Goal: Task Accomplishment & Management: Manage account settings

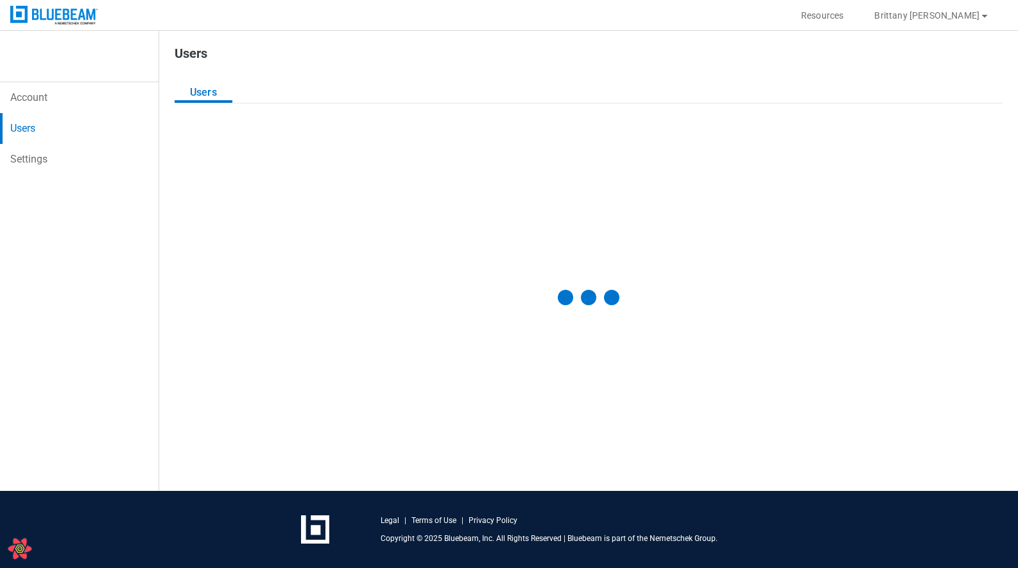
select select "**"
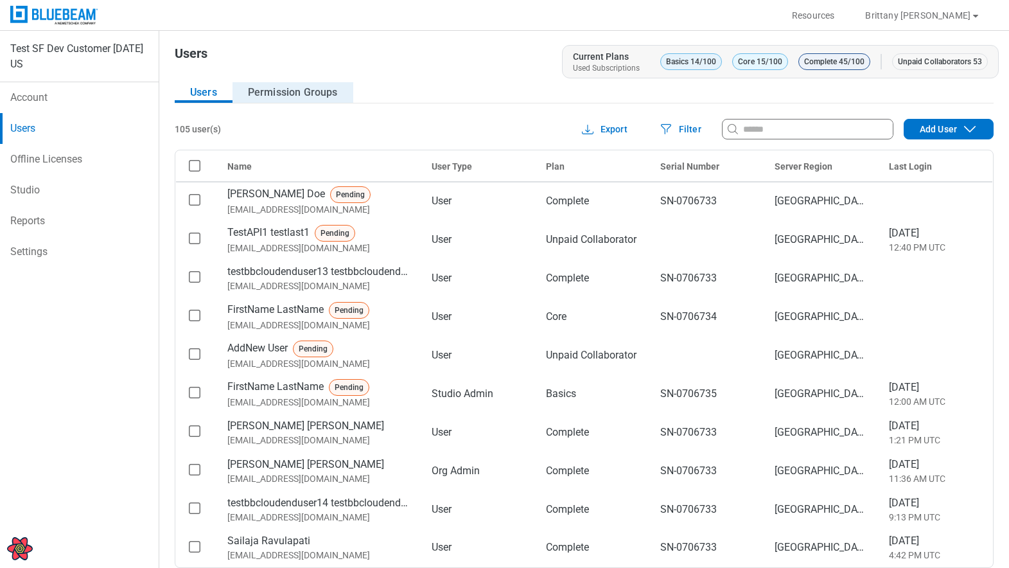
click at [314, 89] on button "Permission Groups" at bounding box center [292, 92] width 121 height 21
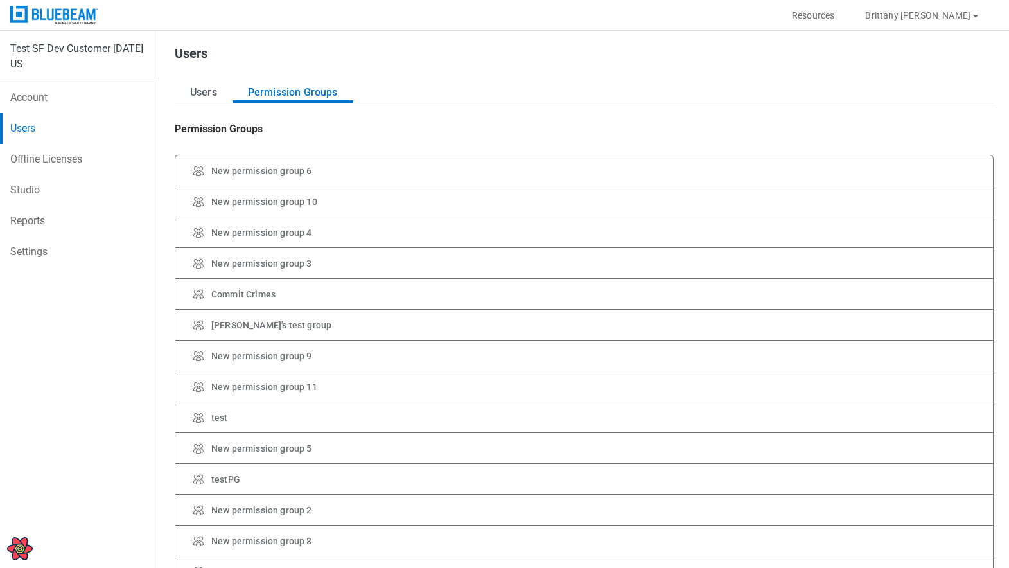
click at [36, 100] on link "Account" at bounding box center [79, 97] width 159 height 31
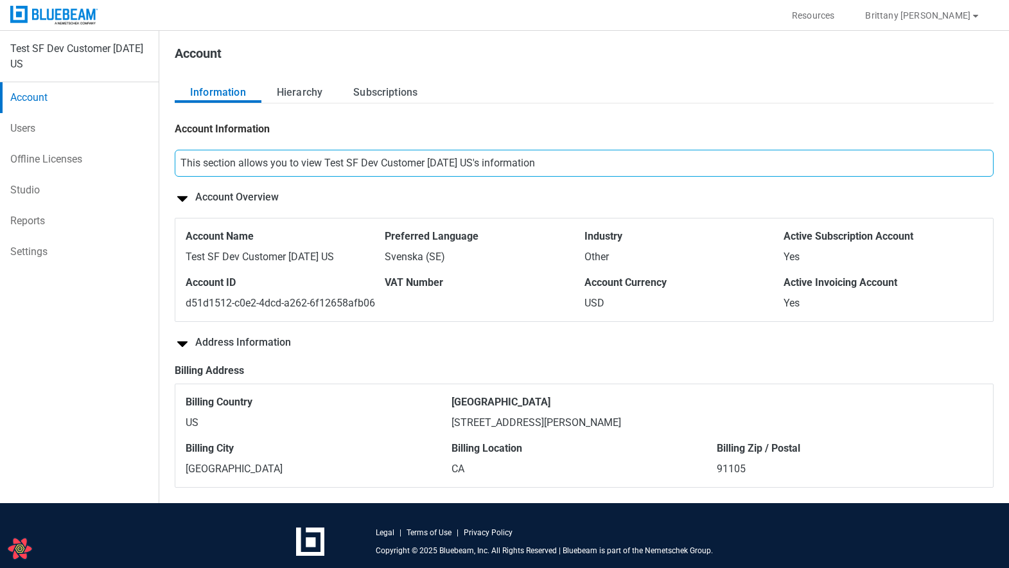
click at [46, 123] on link "Users" at bounding box center [79, 128] width 159 height 31
select select "**"
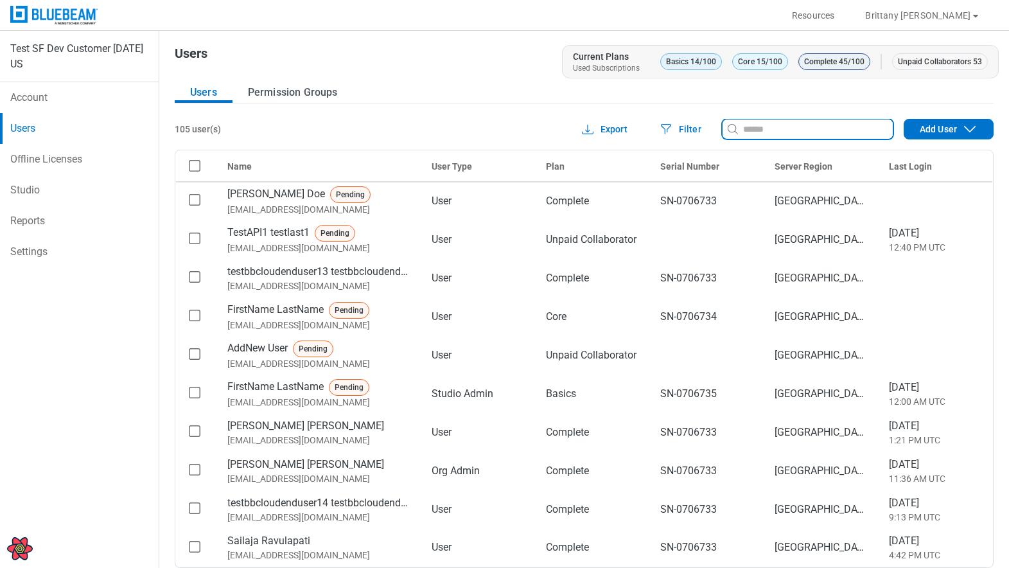
click at [786, 131] on input at bounding box center [816, 129] width 152 height 14
paste input "**********"
type input "**********"
select select "**"
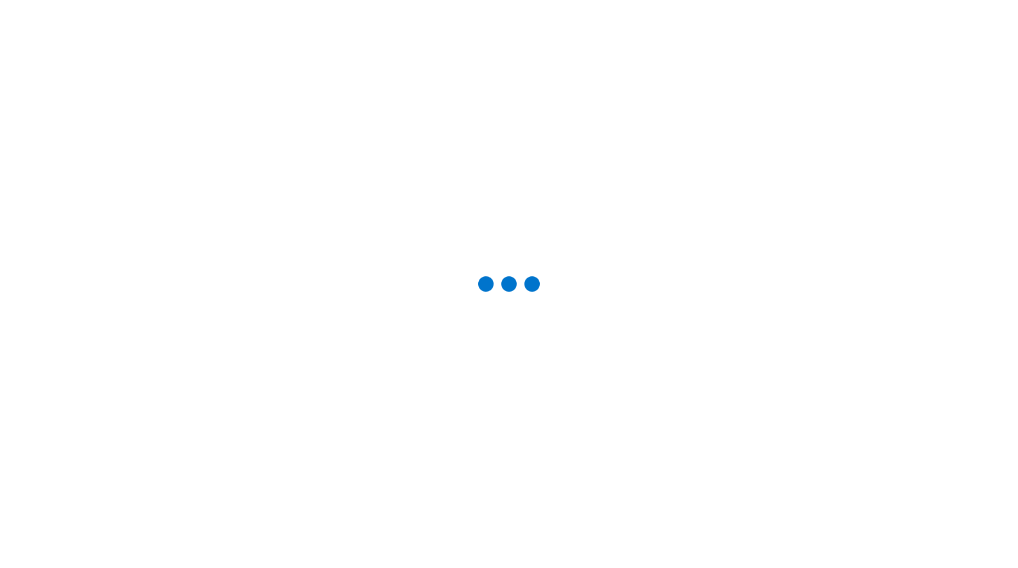
select select "**"
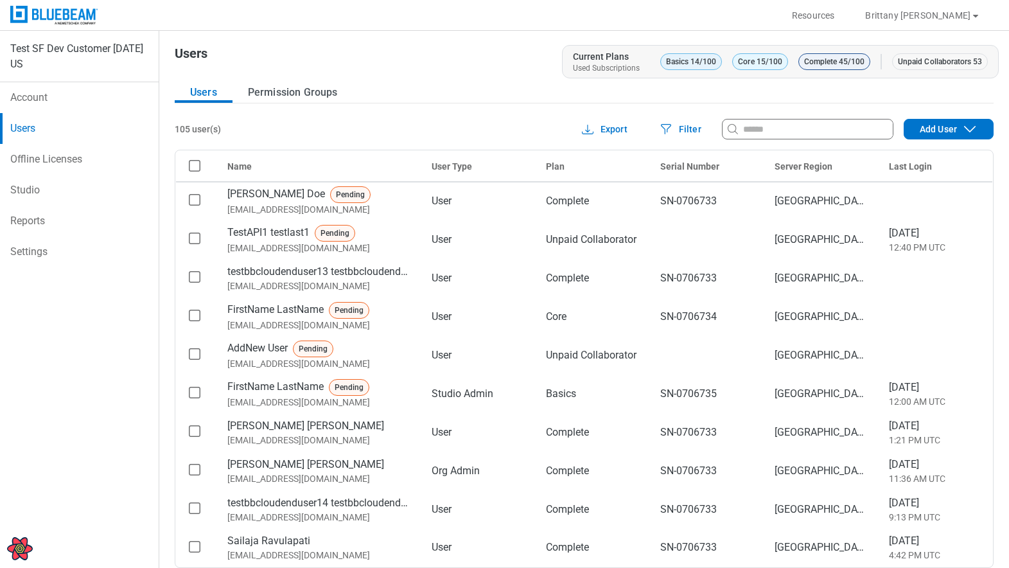
click at [78, 100] on link "Account" at bounding box center [79, 97] width 159 height 31
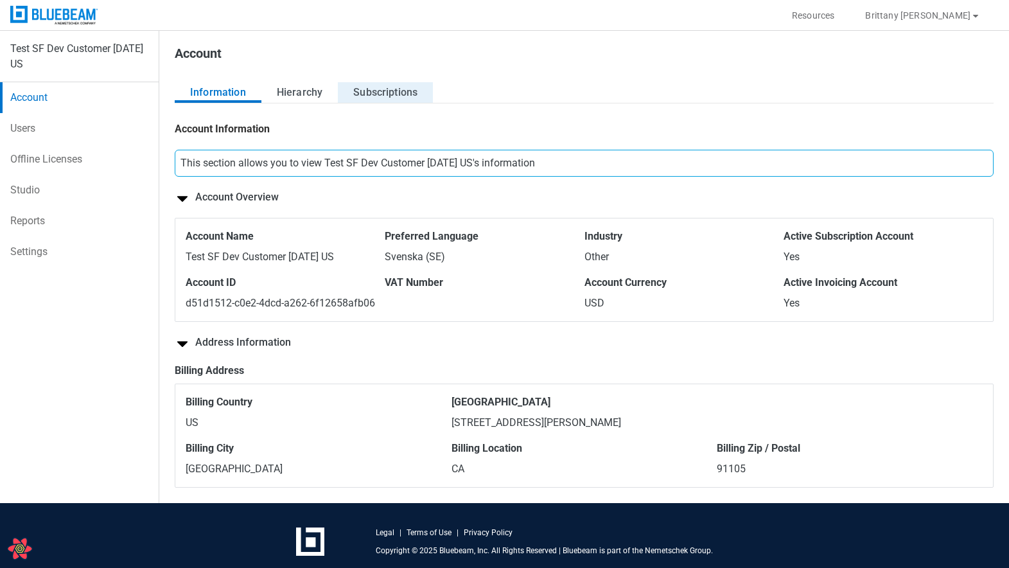
click at [403, 98] on button "Subscriptions" at bounding box center [385, 92] width 95 height 21
click at [375, 98] on button "Subscriptions" at bounding box center [385, 92] width 95 height 21
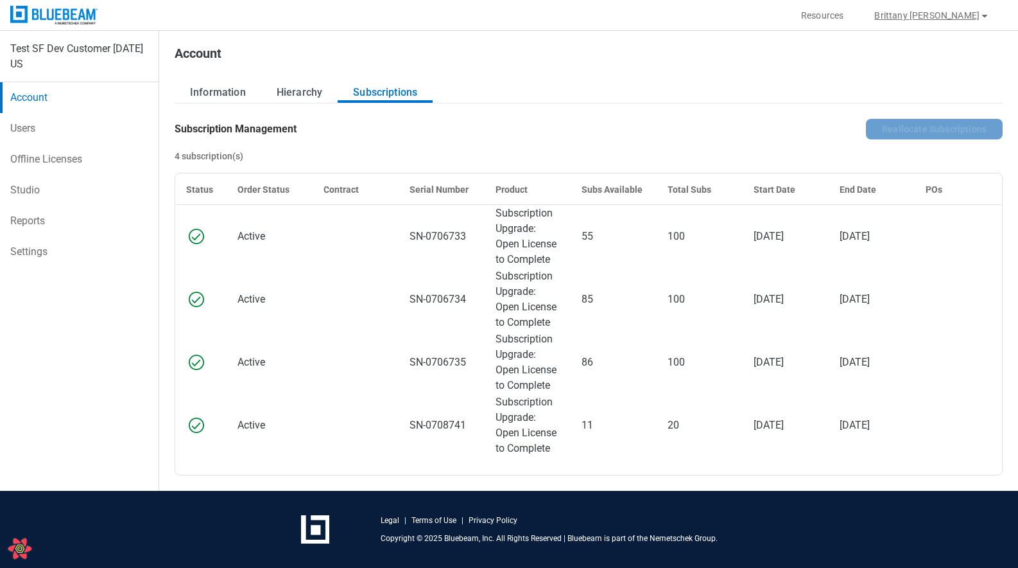
click at [954, 11] on button "Brittany Ludwig" at bounding box center [932, 15] width 146 height 21
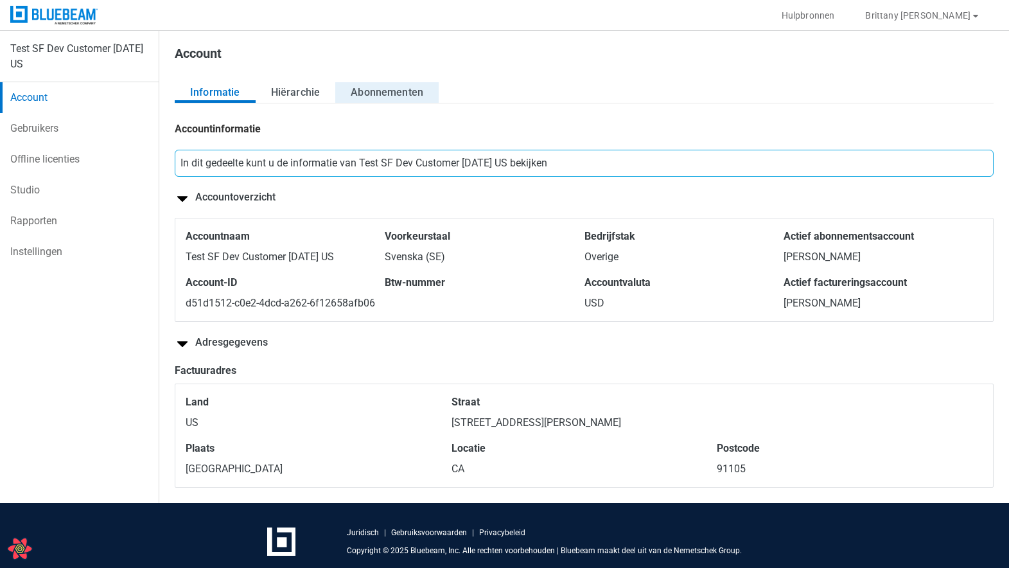
click at [395, 93] on button "Abonnementen" at bounding box center [386, 92] width 103 height 21
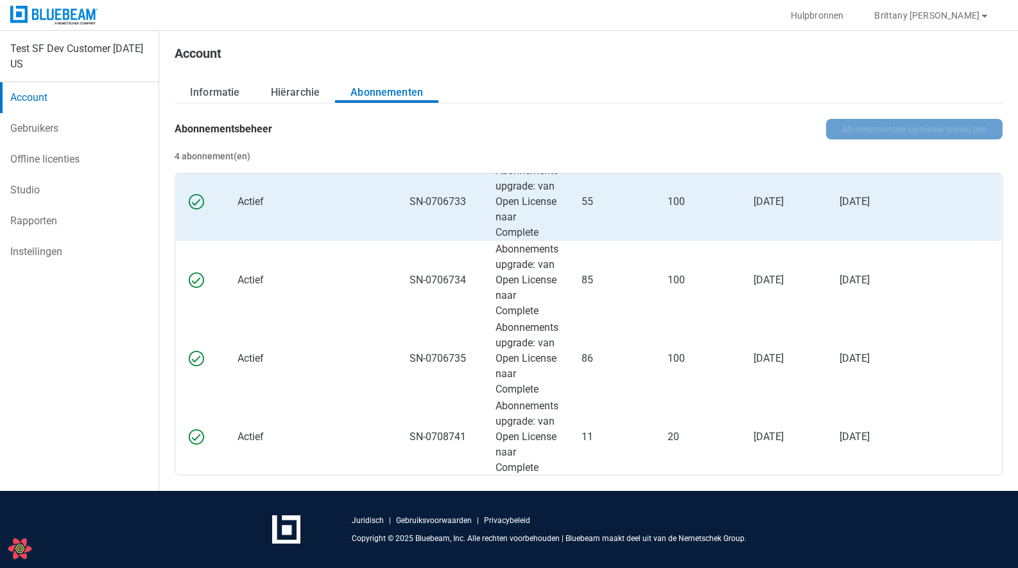
scroll to position [44, 0]
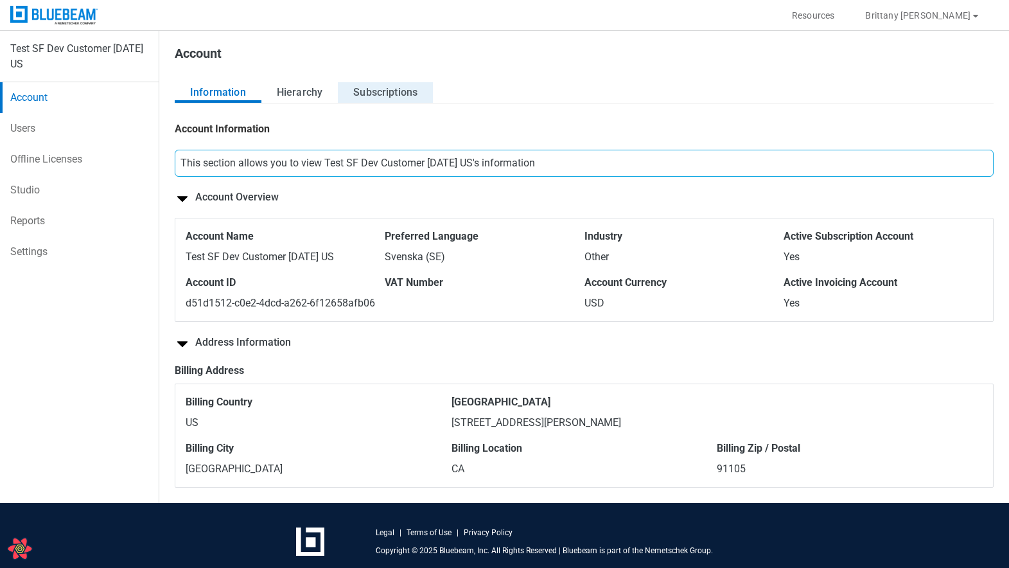
click at [385, 87] on button "Subscriptions" at bounding box center [385, 92] width 95 height 21
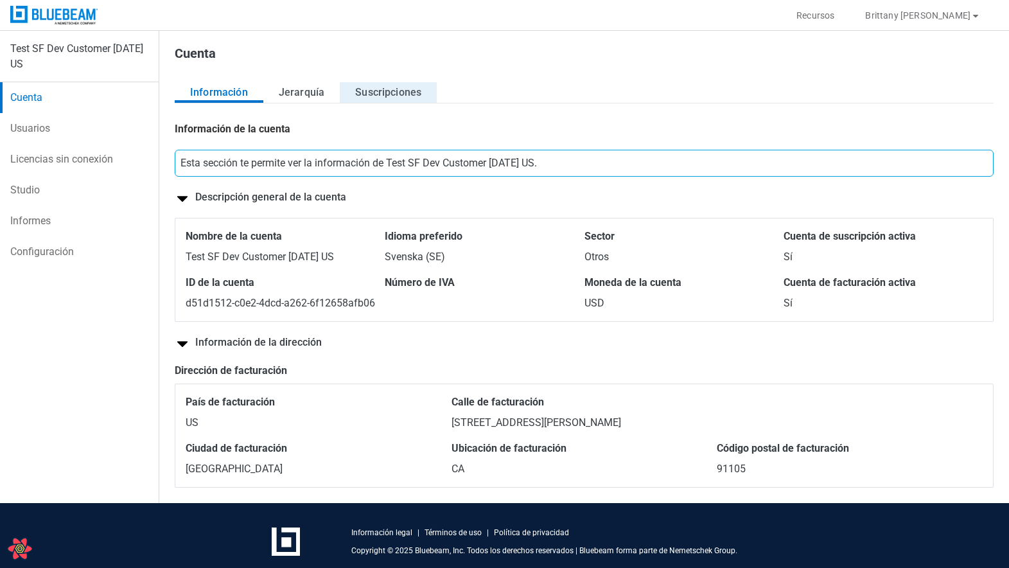
click at [392, 91] on button "Suscripciones" at bounding box center [388, 92] width 97 height 21
click at [441, 95] on div "Información Jerarquía Suscripciones" at bounding box center [584, 92] width 819 height 21
click at [430, 96] on button "Suscripciones" at bounding box center [388, 92] width 97 height 21
click at [365, 99] on button "Suscripciones" at bounding box center [388, 92] width 97 height 21
click at [385, 100] on button "Suscripciones" at bounding box center [388, 92] width 97 height 21
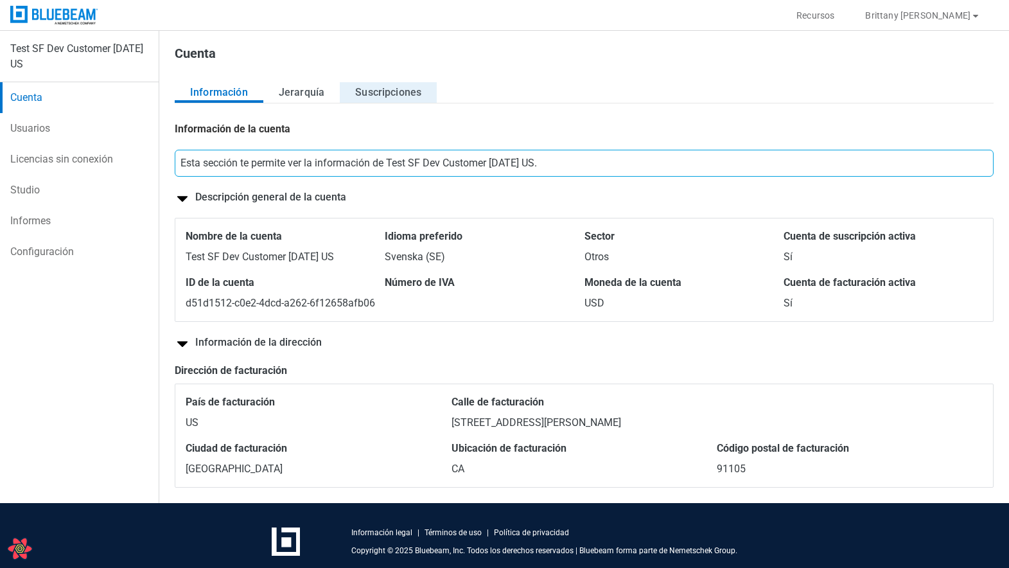
click at [407, 89] on button "Suscripciones" at bounding box center [388, 92] width 97 height 21
click at [354, 84] on button "Suscripciones" at bounding box center [388, 92] width 97 height 21
click at [357, 89] on button "Suscripciones" at bounding box center [388, 92] width 97 height 21
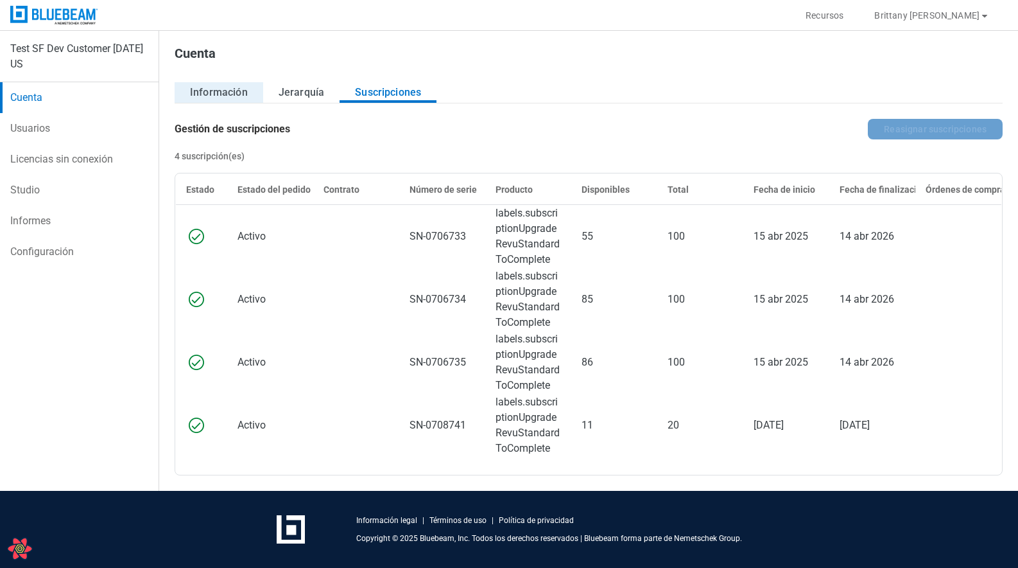
drag, startPoint x: 228, startPoint y: 107, endPoint x: 229, endPoint y: 98, distance: 8.4
click at [228, 107] on div "Información Jerarquía Suscripciones Información de la cuenta Esta sección te pe…" at bounding box center [589, 278] width 828 height 393
click at [229, 98] on button "Información" at bounding box center [219, 92] width 89 height 21
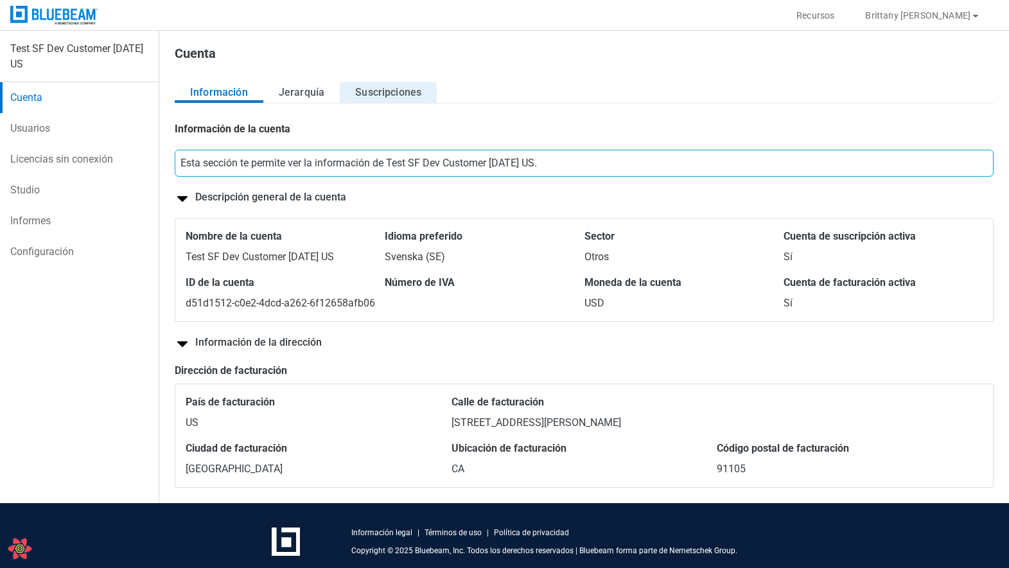
click at [405, 91] on button "Suscripciones" at bounding box center [388, 92] width 97 height 21
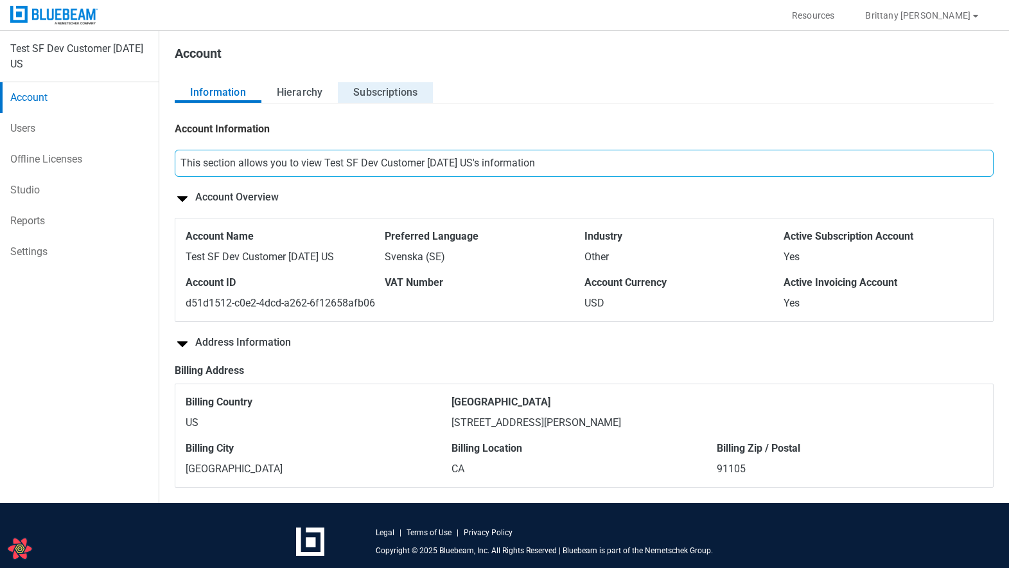
click at [401, 85] on button "Subscriptions" at bounding box center [385, 92] width 95 height 21
click at [391, 89] on button "Subscriptions" at bounding box center [385, 92] width 95 height 21
click at [377, 90] on button "Subscriptions" at bounding box center [385, 92] width 95 height 21
click at [401, 109] on div "Information Hierarchy Subscriptions Account Information This section allows you…" at bounding box center [584, 284] width 819 height 405
click at [406, 93] on button "Subscriptions" at bounding box center [385, 92] width 95 height 21
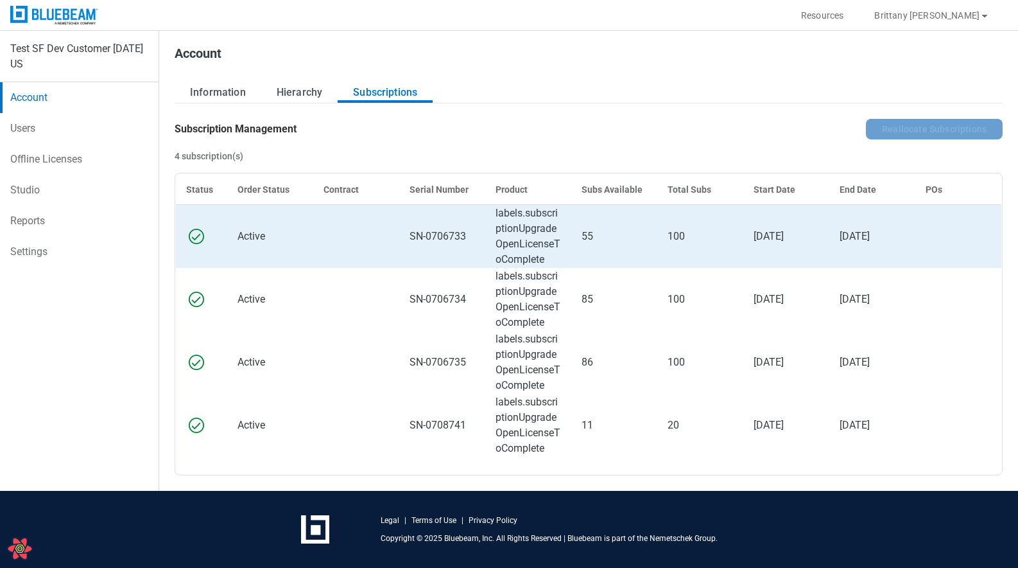
click at [511, 234] on td "labels.subscriptionUpgradeOpenLicenseToComplete" at bounding box center [528, 237] width 86 height 64
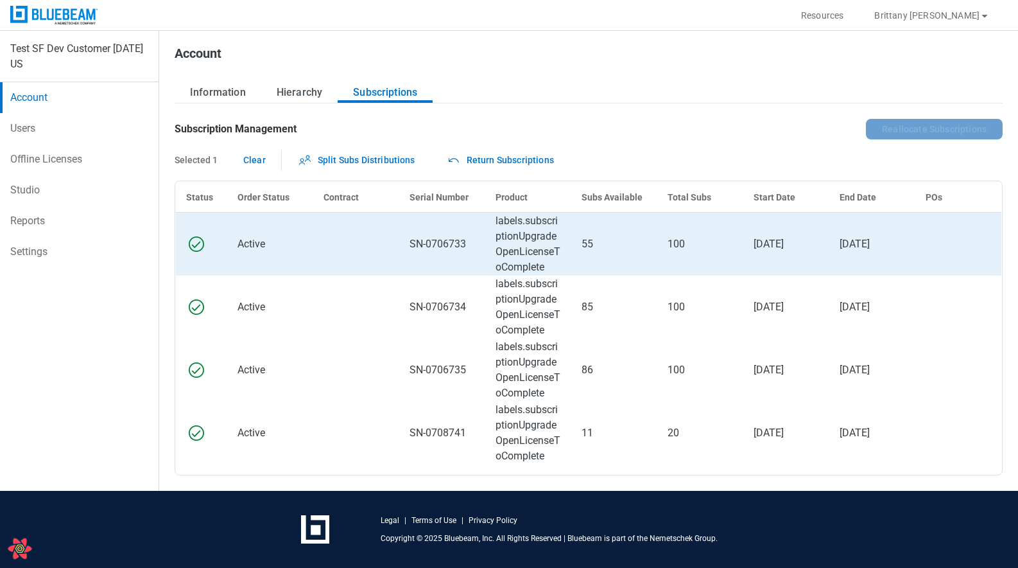
click at [511, 234] on td "labels.subscriptionUpgradeOpenLicenseToComplete" at bounding box center [528, 245] width 86 height 64
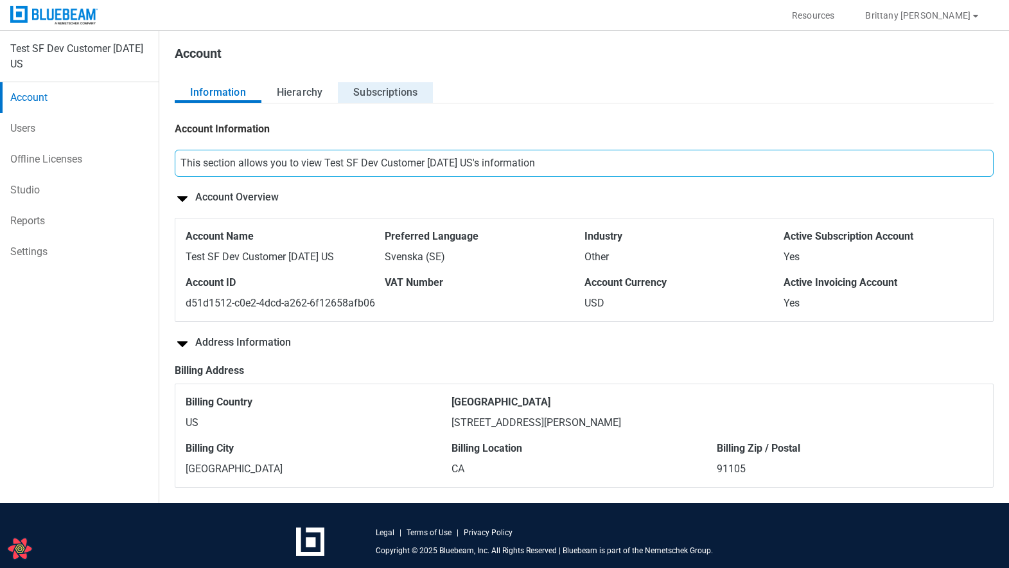
click at [396, 96] on button "Subscriptions" at bounding box center [385, 92] width 95 height 21
drag, startPoint x: 391, startPoint y: 112, endPoint x: 392, endPoint y: 102, distance: 9.7
click at [391, 109] on div "Information Hierarchy Subscriptions Account Information This section allows you…" at bounding box center [584, 284] width 819 height 405
click at [392, 101] on button "Subscriptions" at bounding box center [385, 92] width 95 height 21
click at [372, 96] on button "Subscriptions" at bounding box center [385, 92] width 95 height 21
